Goal: Task Accomplishment & Management: Manage account settings

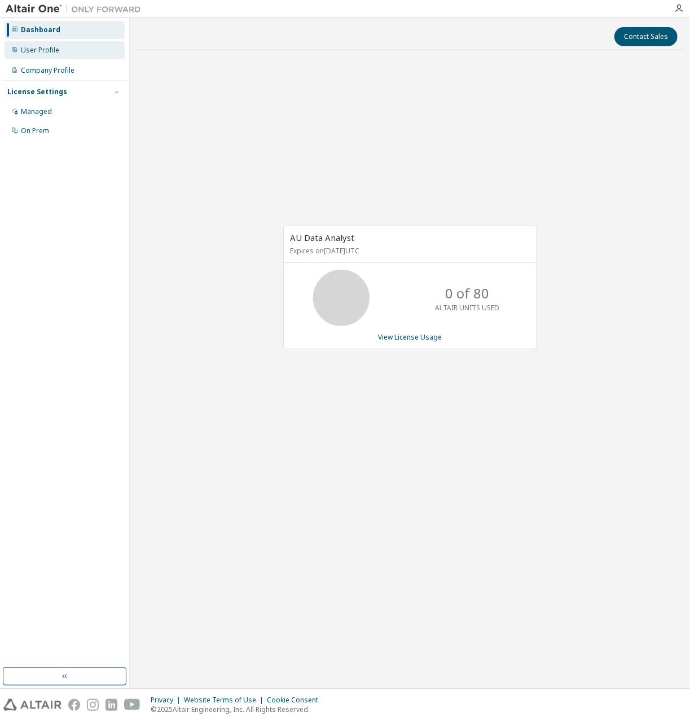
click at [42, 56] on div "User Profile" at bounding box center [65, 50] width 120 height 18
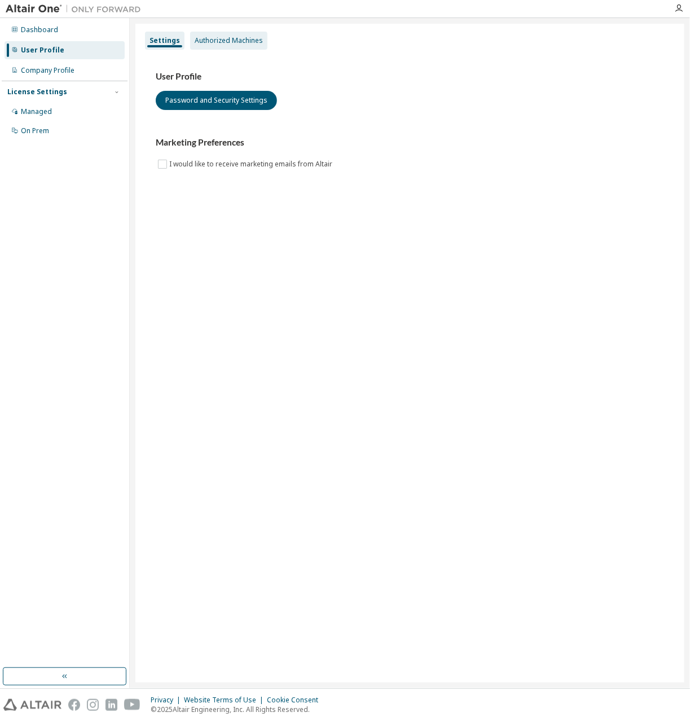
click at [206, 45] on div "Authorized Machines" at bounding box center [229, 40] width 68 height 9
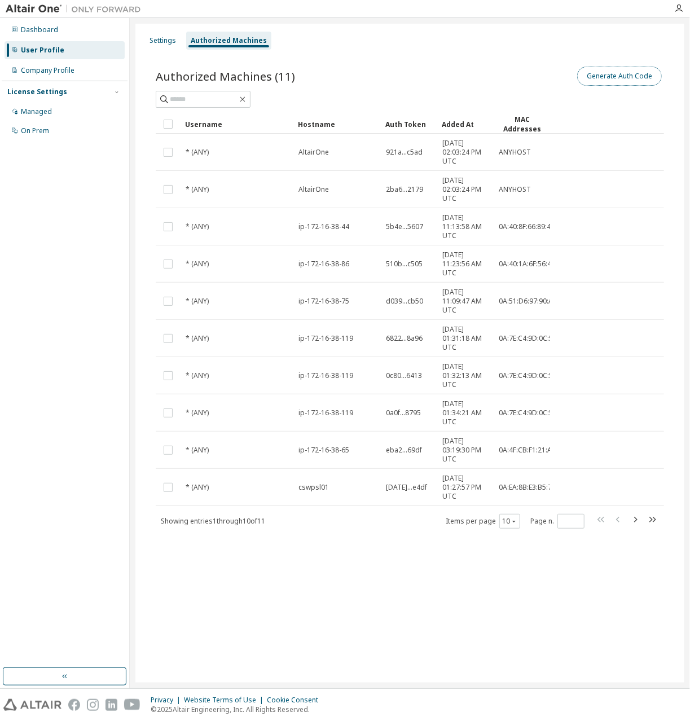
click at [618, 75] on button "Generate Auth Code" at bounding box center [619, 76] width 85 height 19
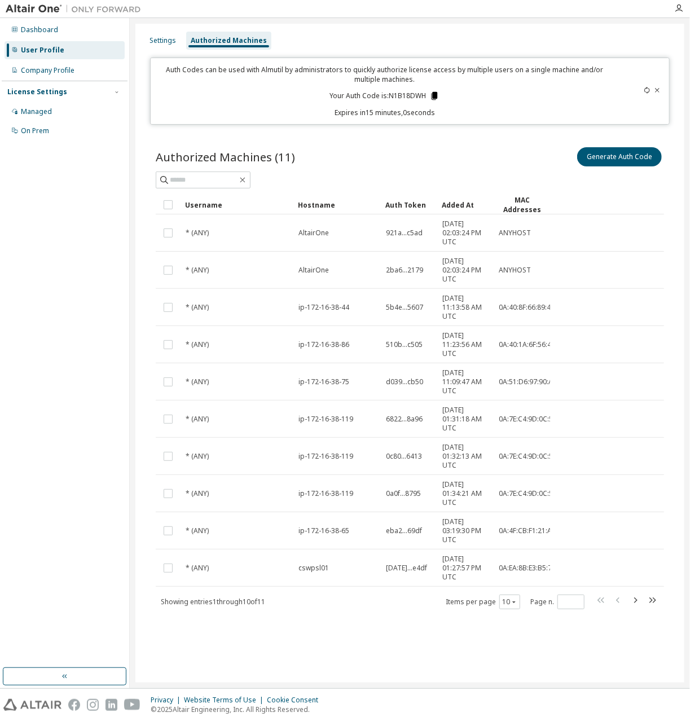
click at [433, 95] on icon at bounding box center [435, 96] width 10 height 10
click at [496, 87] on div "Auth Codes can be used with Almutil by administrators to quickly authorize lice…" at bounding box center [384, 91] width 454 height 52
